Goal: Transaction & Acquisition: Purchase product/service

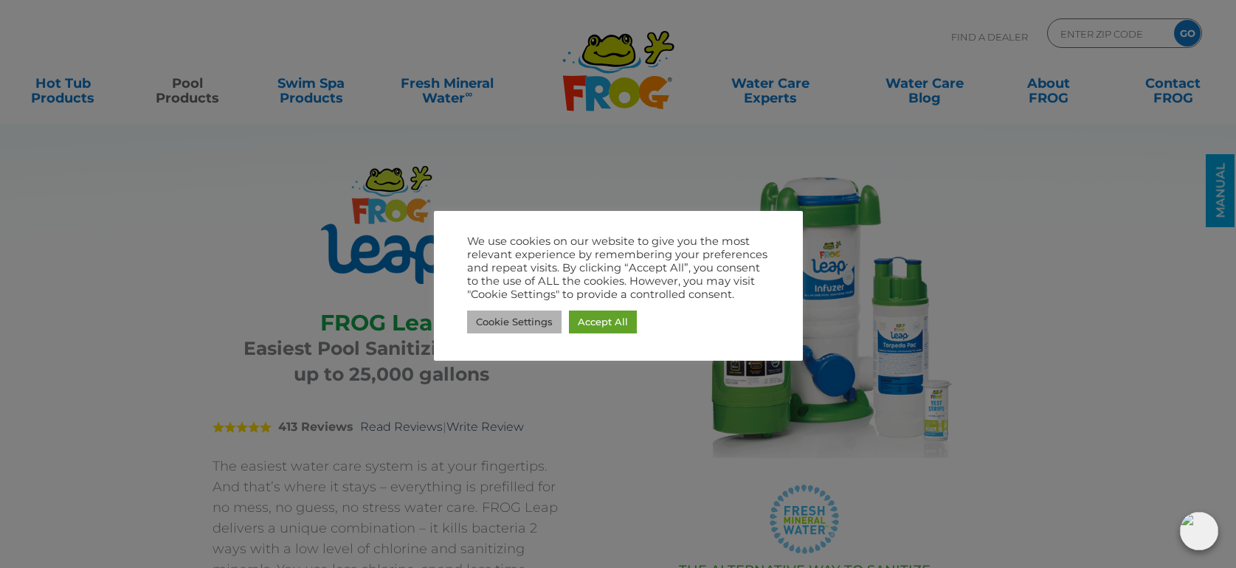
click at [507, 328] on link "Cookie Settings" at bounding box center [514, 322] width 94 height 23
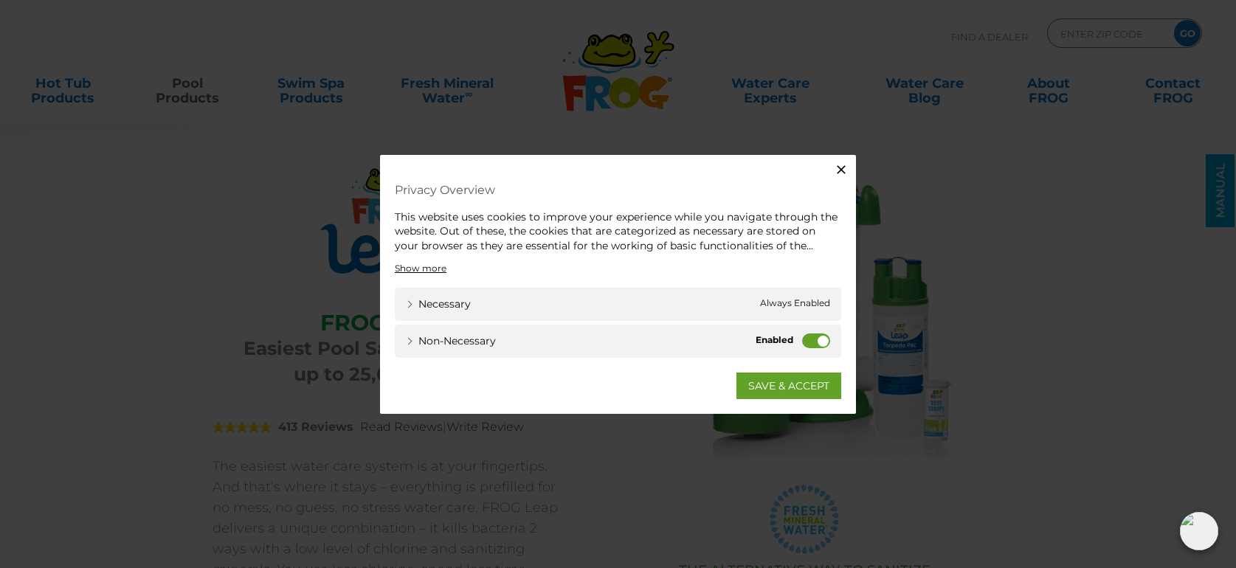
click at [818, 342] on label "Non-necessary" at bounding box center [816, 340] width 28 height 15
click at [0, 0] on input "Non-necessary" at bounding box center [0, 0] width 0 height 0
click at [806, 385] on link "SAVE & ACCEPT" at bounding box center [788, 386] width 105 height 27
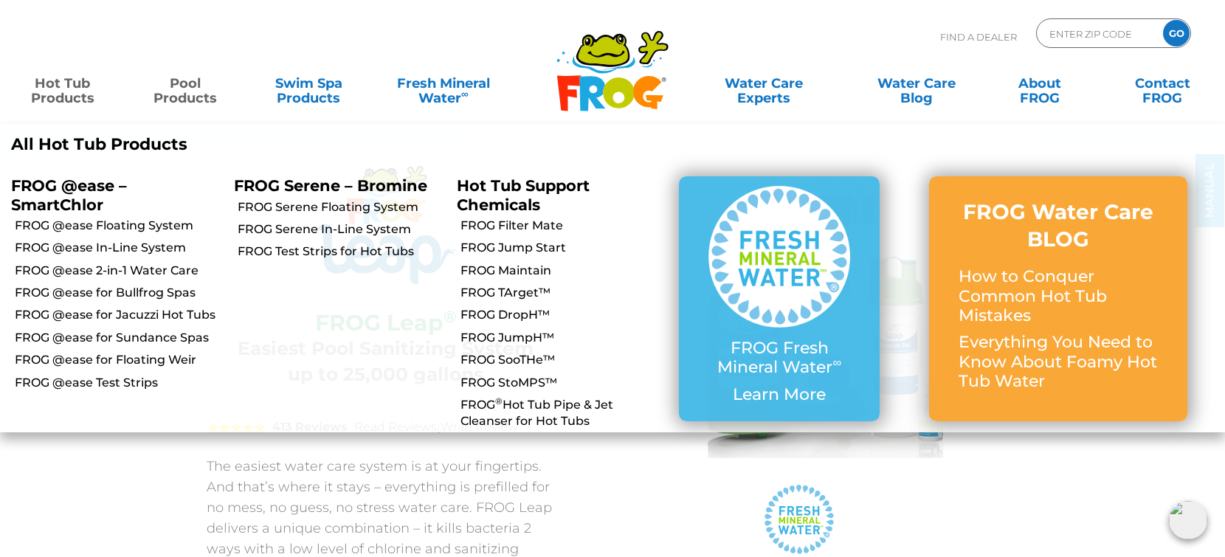
click at [65, 98] on link "Hot Tub Products" at bounding box center [63, 84] width 96 height 30
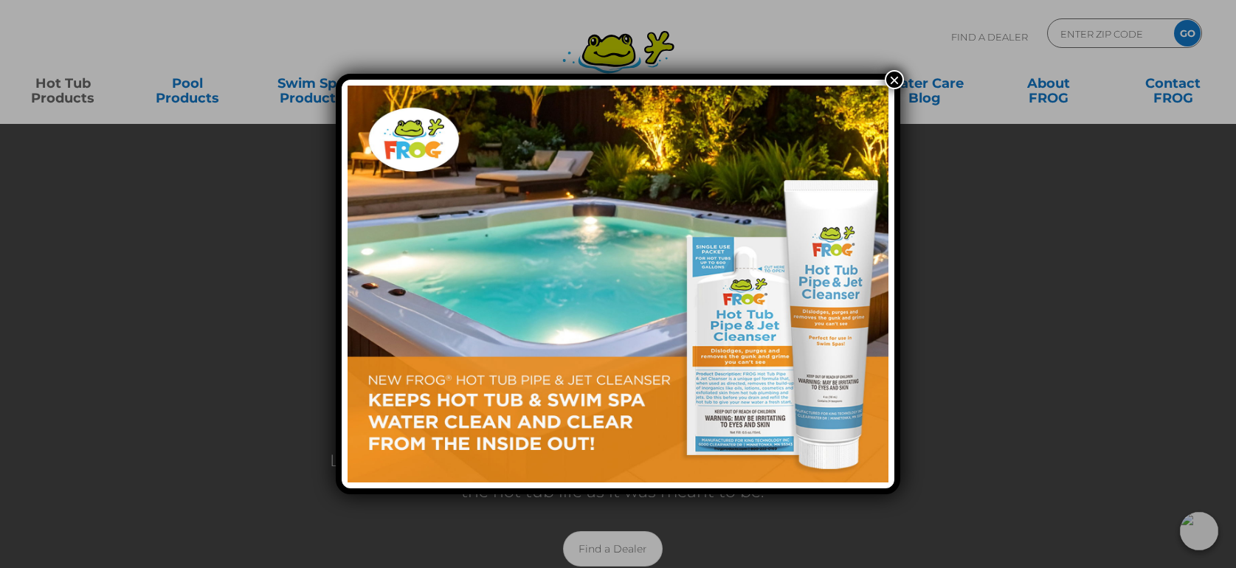
click at [892, 82] on button "×" at bounding box center [894, 79] width 19 height 19
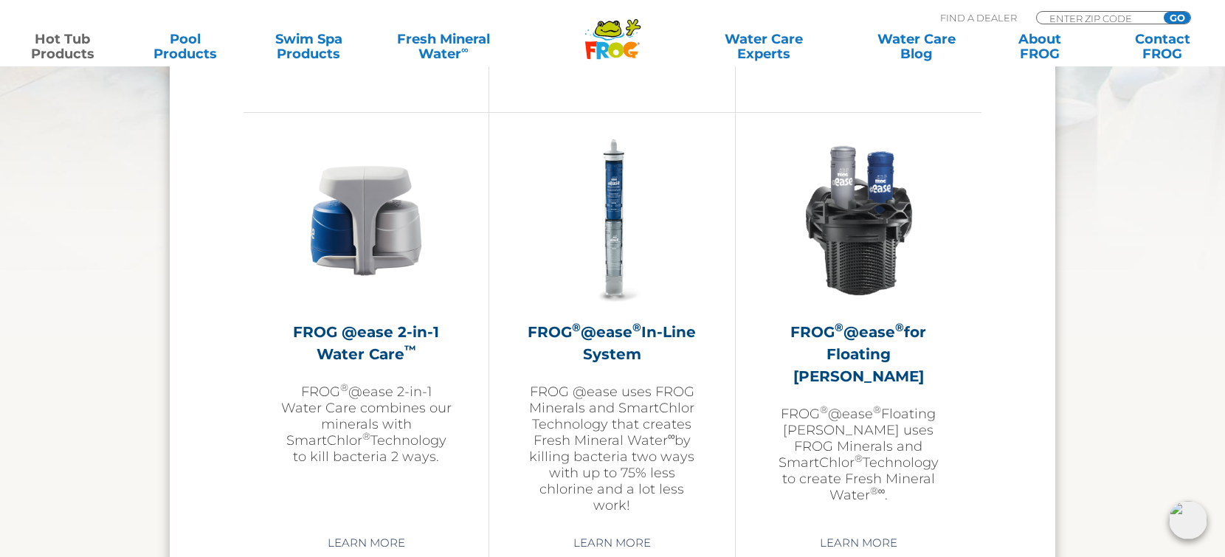
scroll to position [2095, 0]
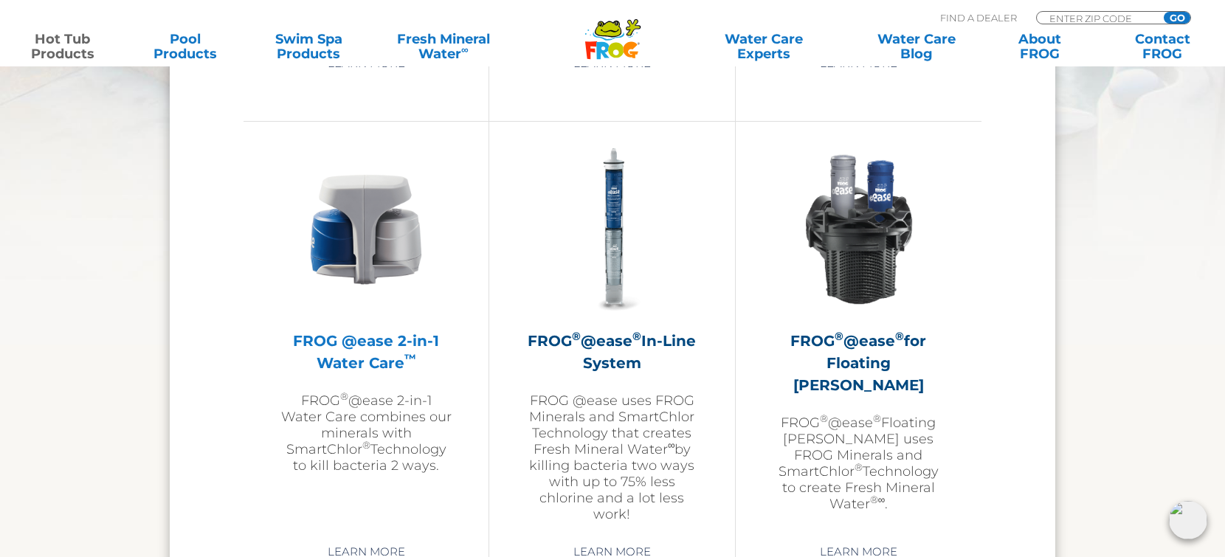
click at [385, 421] on p "FROG ® @ease 2-in-1 Water Care combines our minerals with SmartChlor ® Technolo…" at bounding box center [365, 433] width 171 height 81
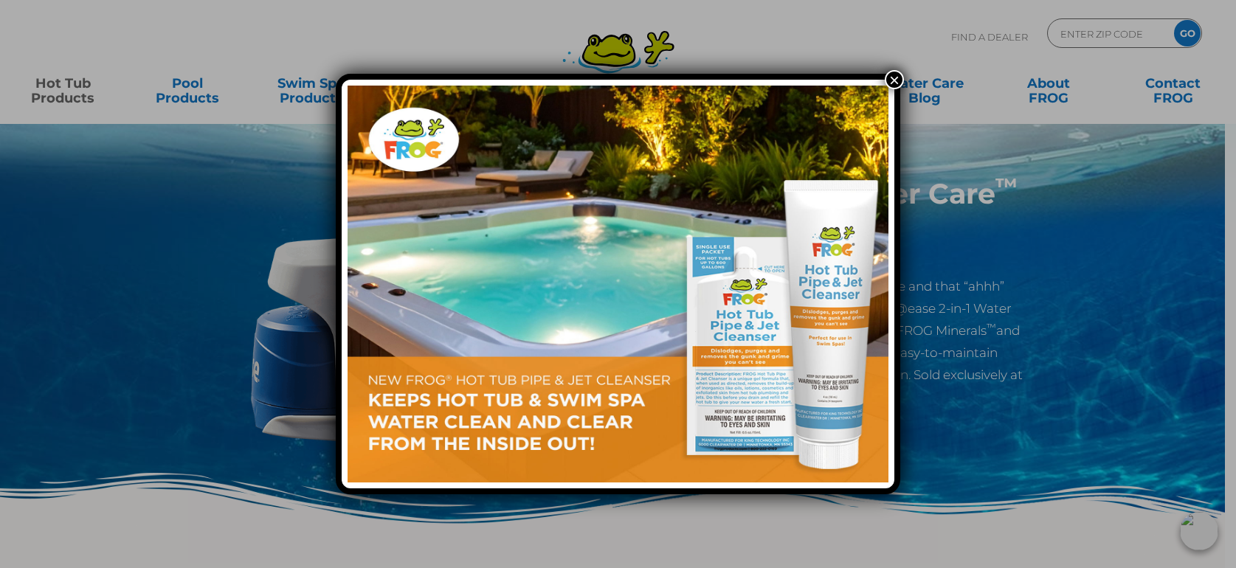
click at [886, 79] on button "×" at bounding box center [894, 79] width 19 height 19
